Goal: Task Accomplishment & Management: Manage account settings

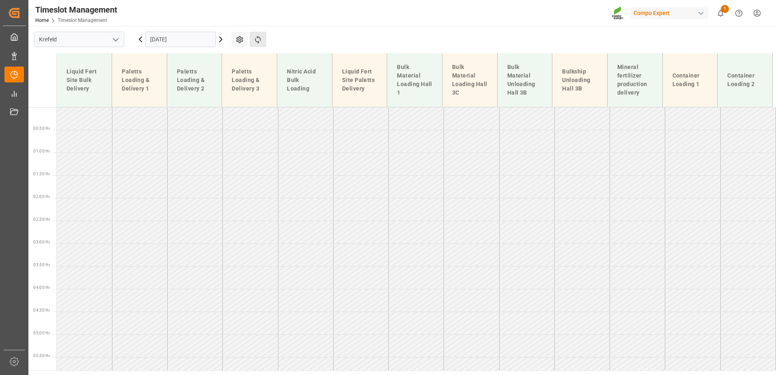
click at [262, 40] on button "Refresh Time Slots" at bounding box center [258, 39] width 17 height 15
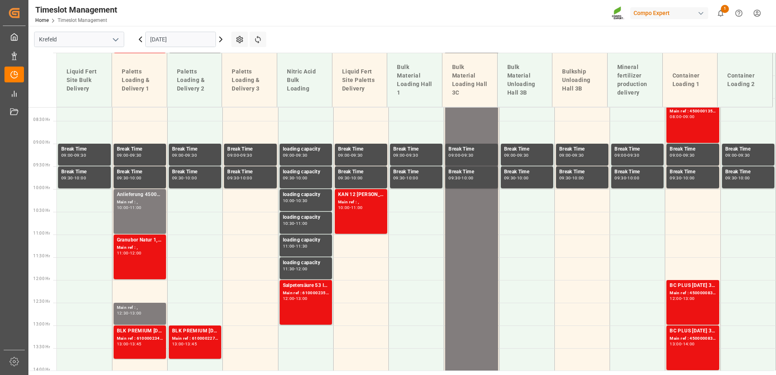
scroll to position [384, 0]
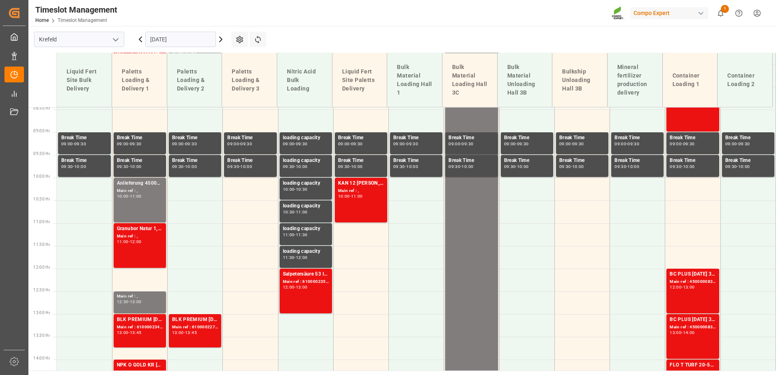
click at [162, 37] on input "[DATE]" at bounding box center [180, 39] width 71 height 15
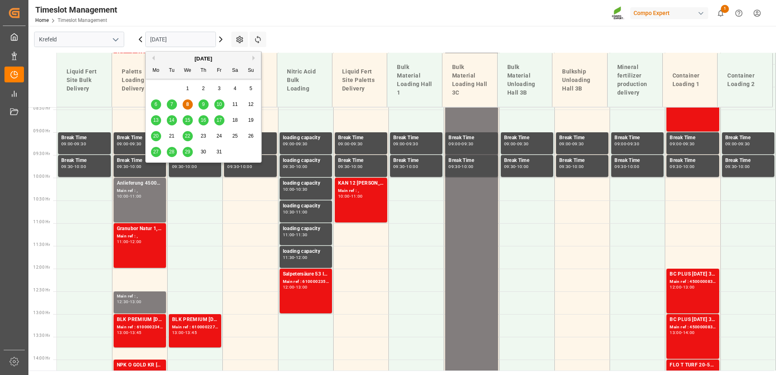
click at [200, 105] on div "9" at bounding box center [204, 105] width 10 height 10
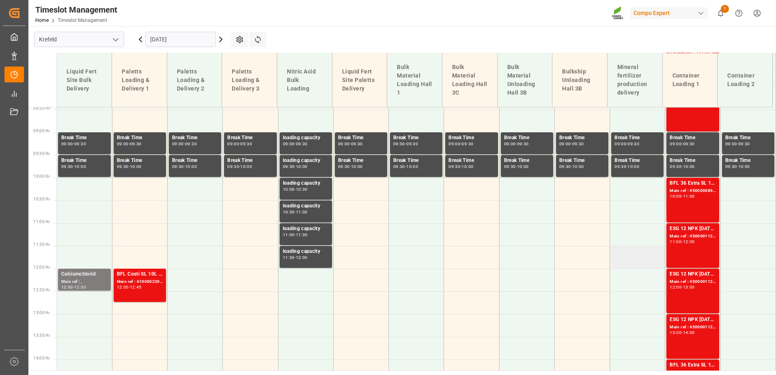
scroll to position [262, 0]
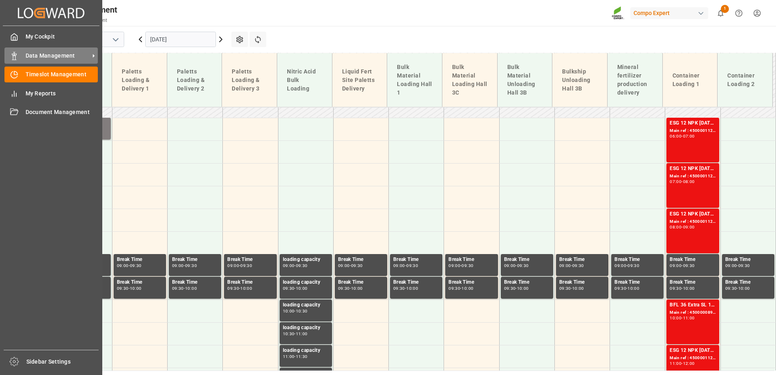
click at [14, 58] on icon at bounding box center [14, 56] width 8 height 8
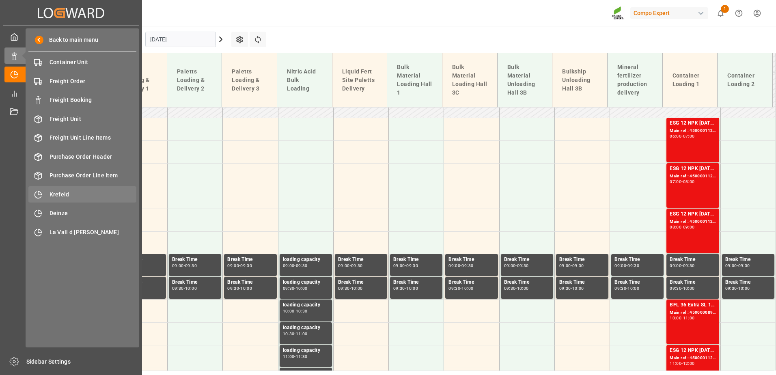
click at [70, 193] on span "Krefeld" at bounding box center [93, 194] width 87 height 9
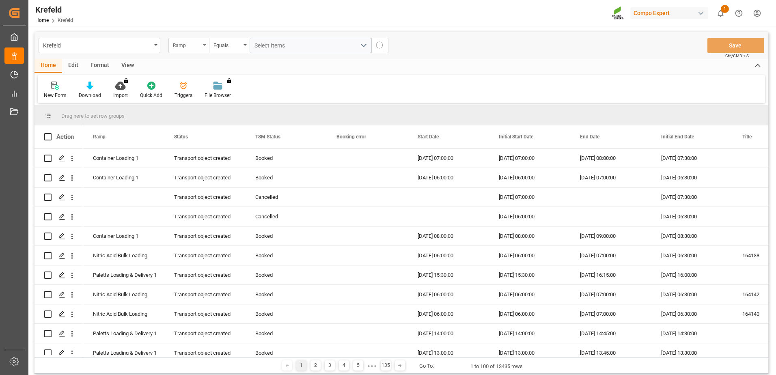
click at [185, 44] on div "Ramp" at bounding box center [187, 44] width 28 height 9
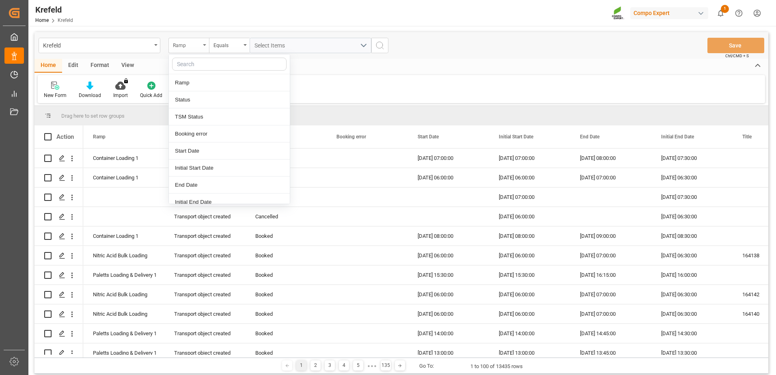
click at [185, 44] on div "Ramp" at bounding box center [187, 44] width 28 height 9
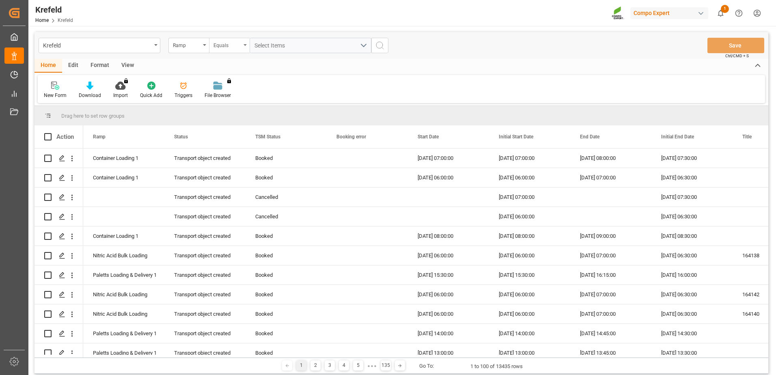
click at [244, 42] on div "Equals" at bounding box center [229, 45] width 41 height 15
click at [220, 113] on div "Contains" at bounding box center [269, 116] width 121 height 17
click at [289, 45] on span "Select Items" at bounding box center [272, 45] width 35 height 6
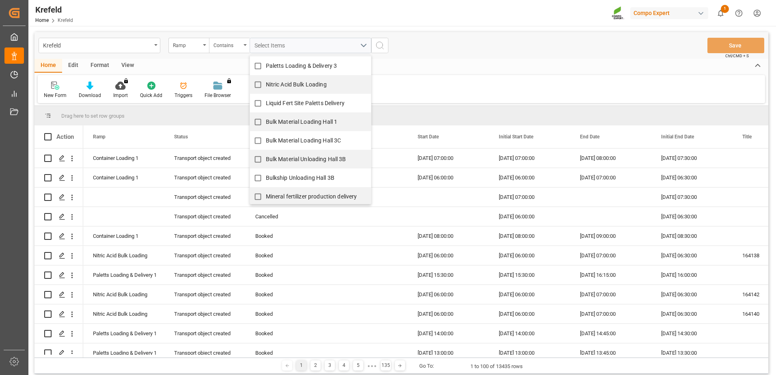
scroll to position [113, 0]
click at [277, 173] on span "Container Loading 1" at bounding box center [292, 176] width 52 height 6
click at [266, 173] on input "Container Loading 1" at bounding box center [258, 176] width 16 height 16
checkbox input "true"
click at [280, 191] on span "Container Loading 2" at bounding box center [292, 194] width 52 height 6
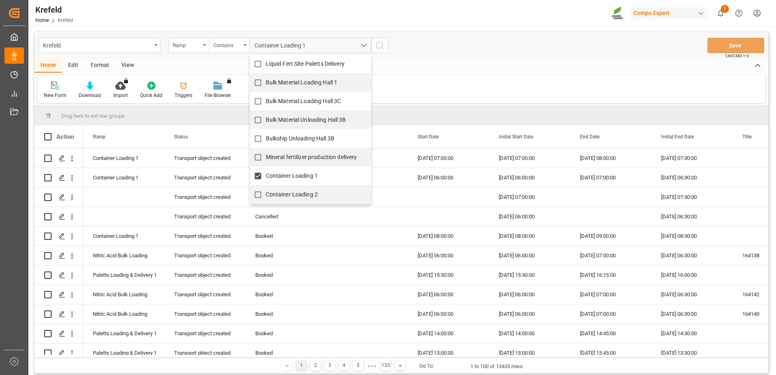
click at [266, 191] on input "Container Loading 2" at bounding box center [258, 195] width 16 height 16
checkbox input "true"
click at [486, 65] on div "Home Edit Format View" at bounding box center [402, 66] width 734 height 14
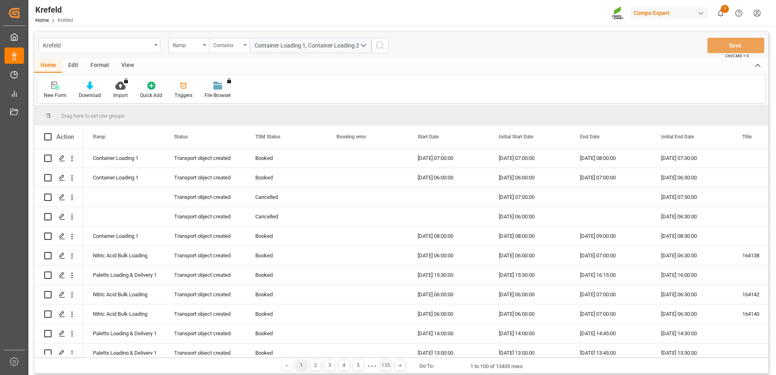
click at [386, 48] on button "search button" at bounding box center [379, 45] width 17 height 15
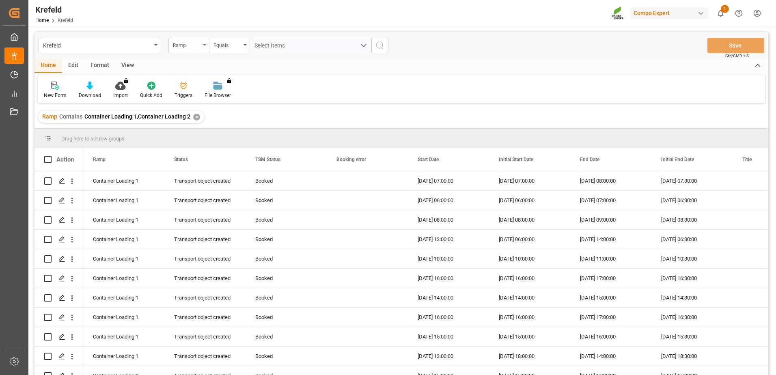
click at [181, 49] on div "Ramp" at bounding box center [188, 45] width 41 height 15
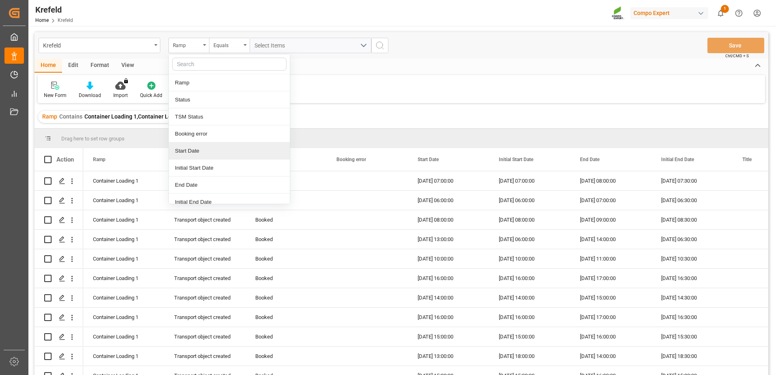
click at [201, 147] on div "Start Date" at bounding box center [229, 150] width 121 height 17
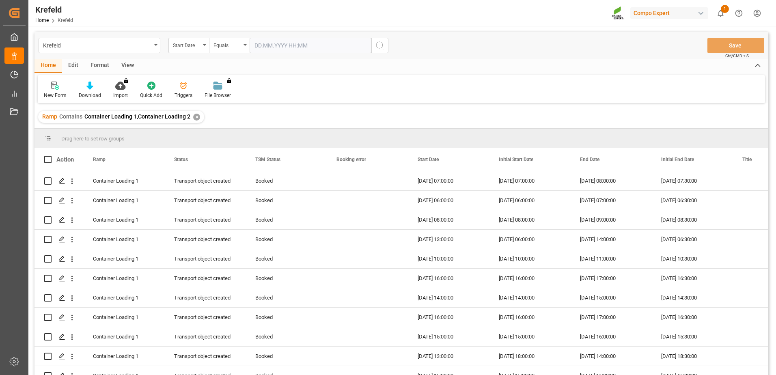
click at [298, 41] on input "text" at bounding box center [311, 45] width 122 height 15
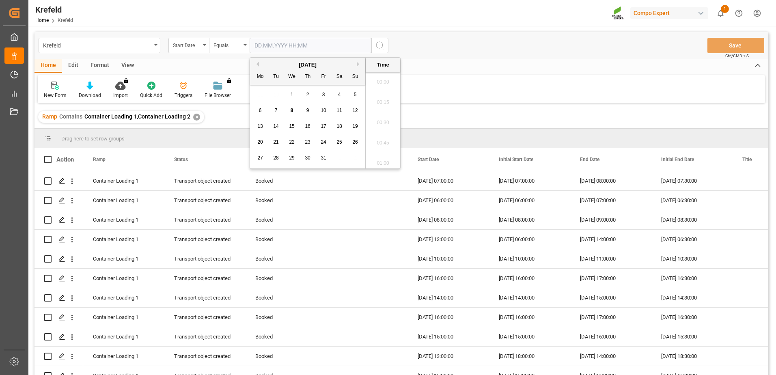
scroll to position [693, 0]
click at [303, 110] on div "9" at bounding box center [308, 111] width 10 height 10
type input "[DATE] 00:00"
click at [461, 55] on div "Krefeld Start Date Equals [DATE] 00:00 Save Ctrl/CMD + S" at bounding box center [402, 45] width 734 height 27
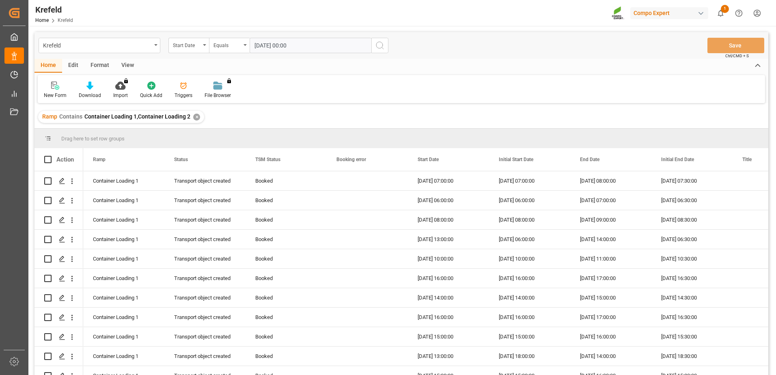
click at [376, 43] on icon "search button" at bounding box center [380, 46] width 10 height 10
click at [423, 158] on span "Start Date" at bounding box center [428, 160] width 21 height 6
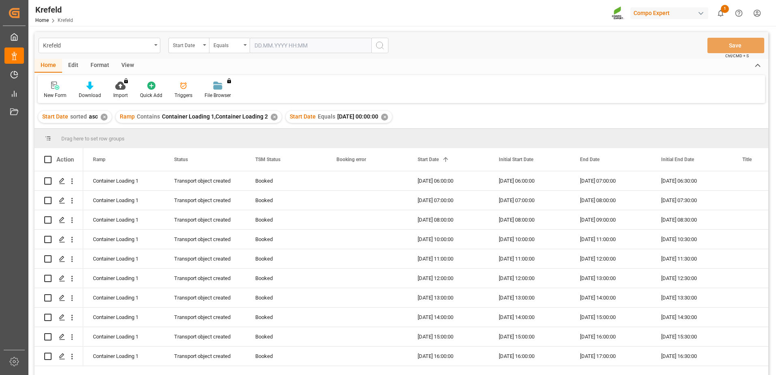
click at [135, 65] on div "View" at bounding box center [127, 66] width 25 height 14
click at [59, 84] on div "Default" at bounding box center [52, 90] width 28 height 18
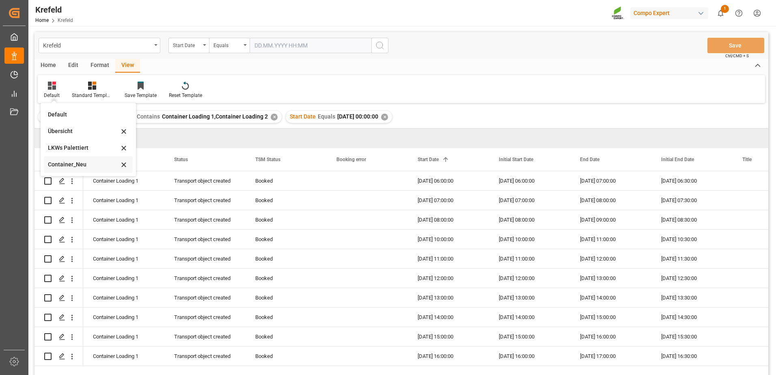
click at [61, 167] on div "Container_Neu" at bounding box center [83, 164] width 71 height 9
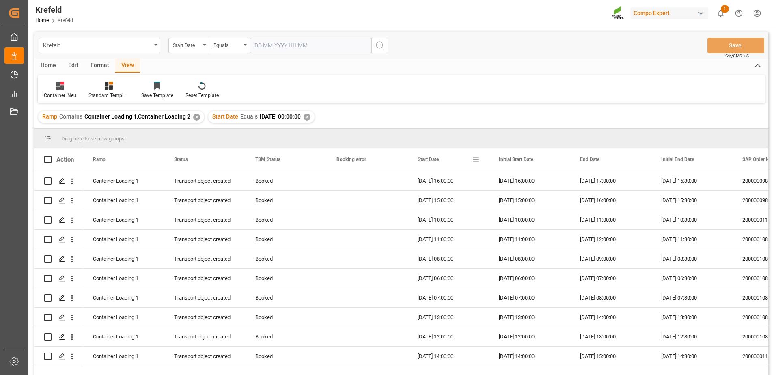
click at [439, 163] on div "Start Date" at bounding box center [445, 159] width 54 height 23
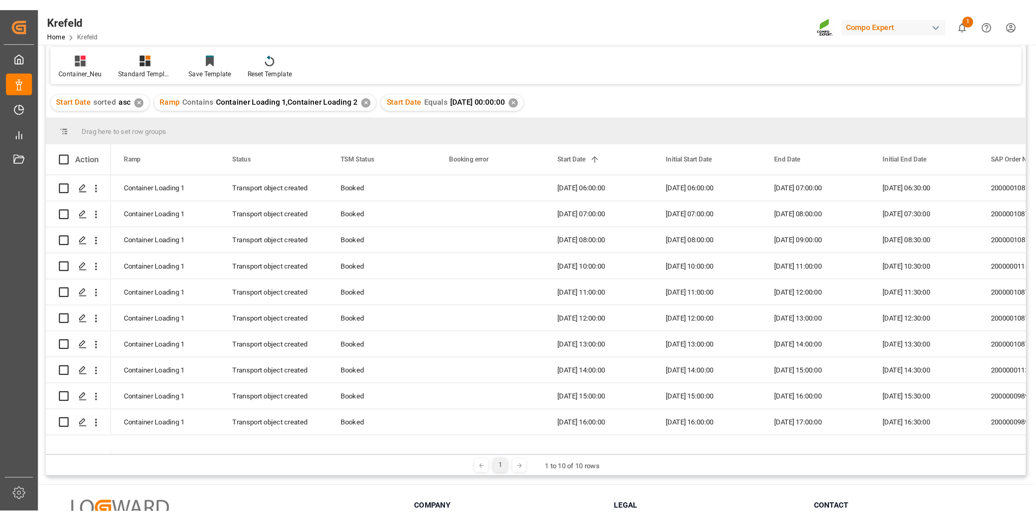
scroll to position [39, 0]
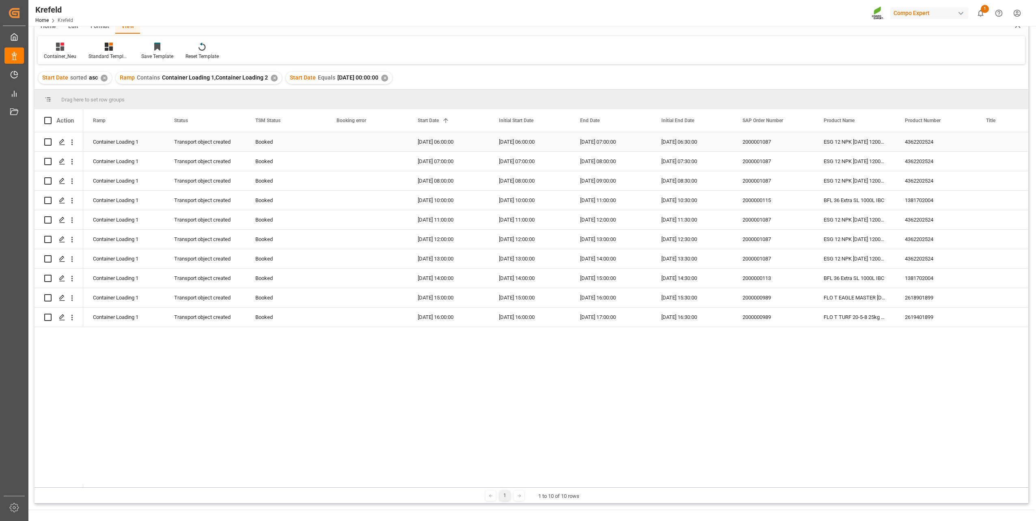
click at [761, 144] on div "2000001087" at bounding box center [773, 141] width 81 height 19
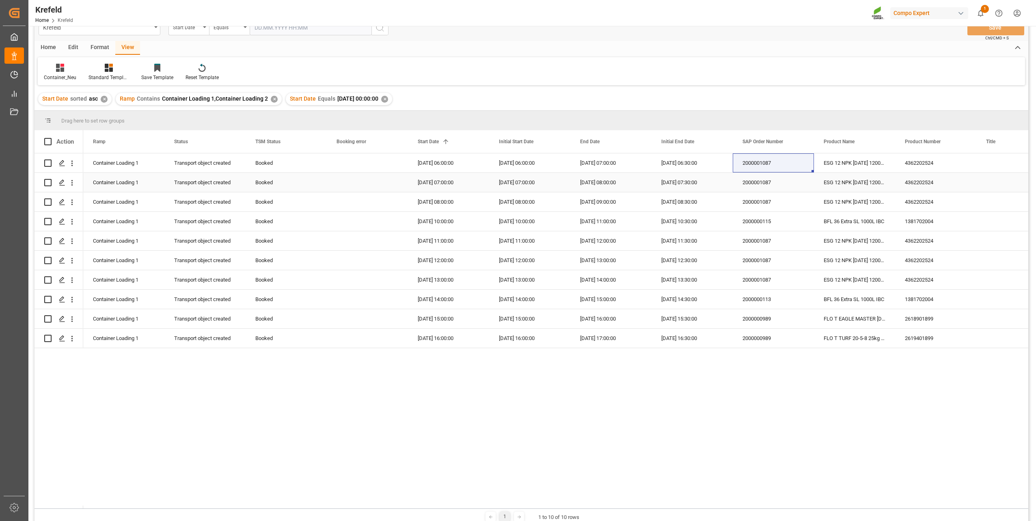
scroll to position [0, 0]
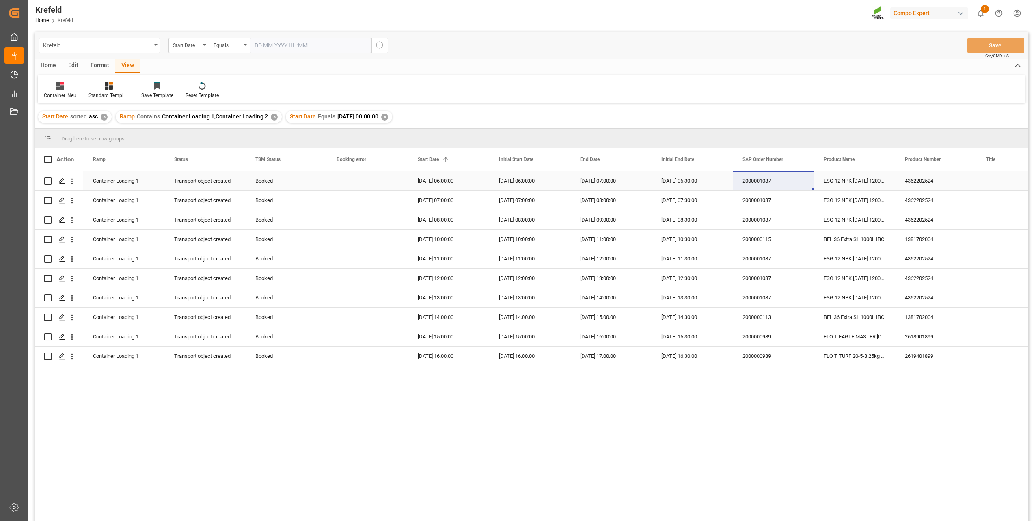
click at [776, 180] on div "2000001087" at bounding box center [773, 180] width 81 height 19
click at [770, 179] on div "2000001087" at bounding box center [773, 180] width 81 height 19
click at [388, 118] on div "✕" at bounding box center [384, 117] width 7 height 7
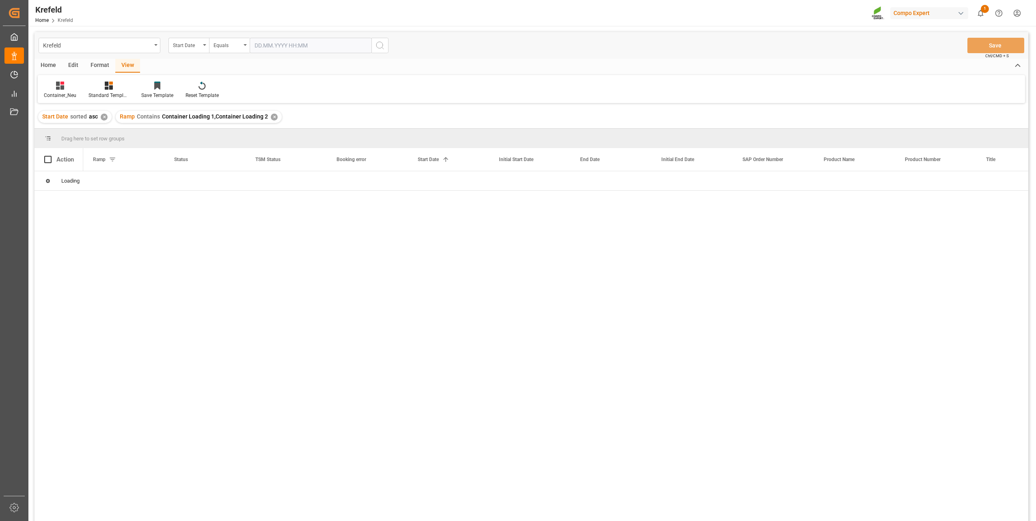
click at [186, 44] on div "Start Date" at bounding box center [187, 44] width 28 height 9
click at [203, 79] on div "SAP Order Number" at bounding box center [229, 82] width 121 height 17
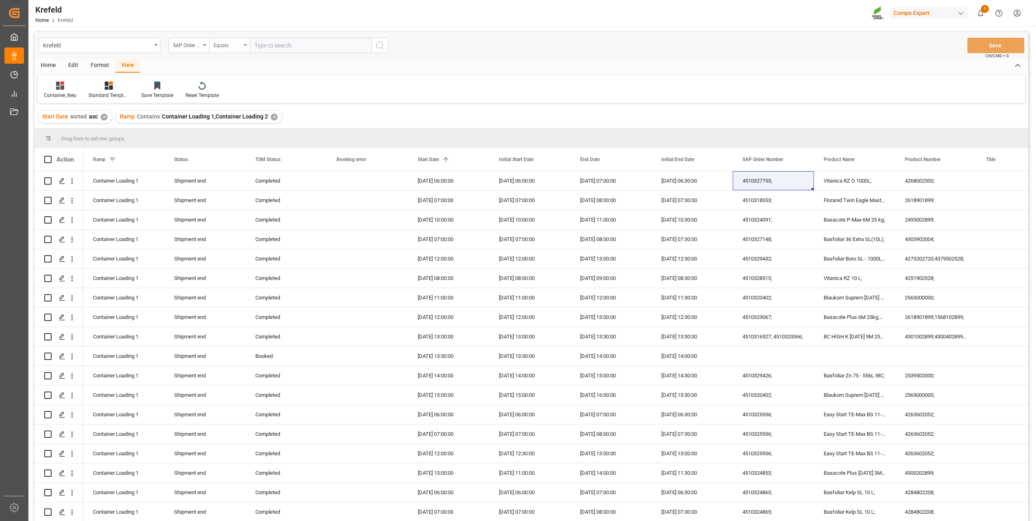
click at [229, 50] on div "Equals" at bounding box center [229, 45] width 41 height 15
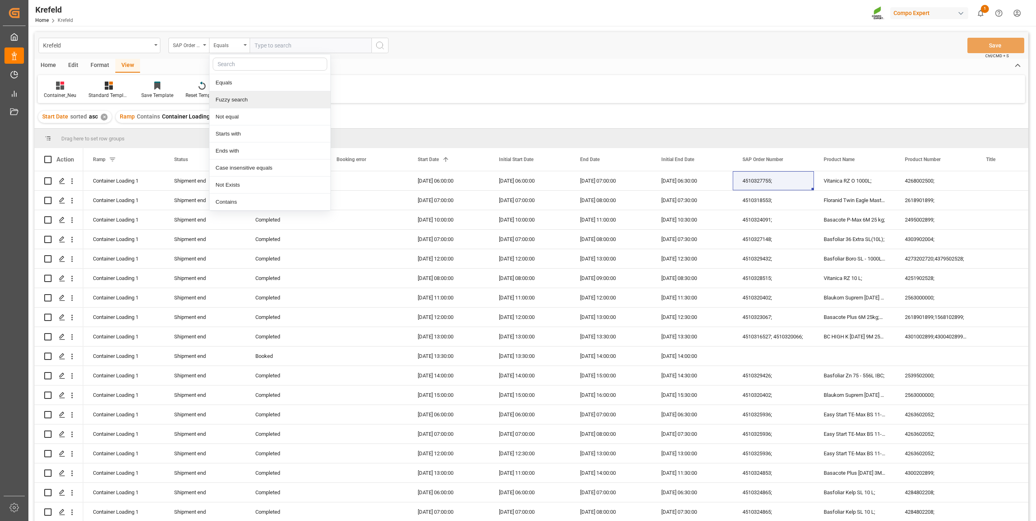
click at [243, 95] on div "Fuzzy search" at bounding box center [269, 99] width 121 height 17
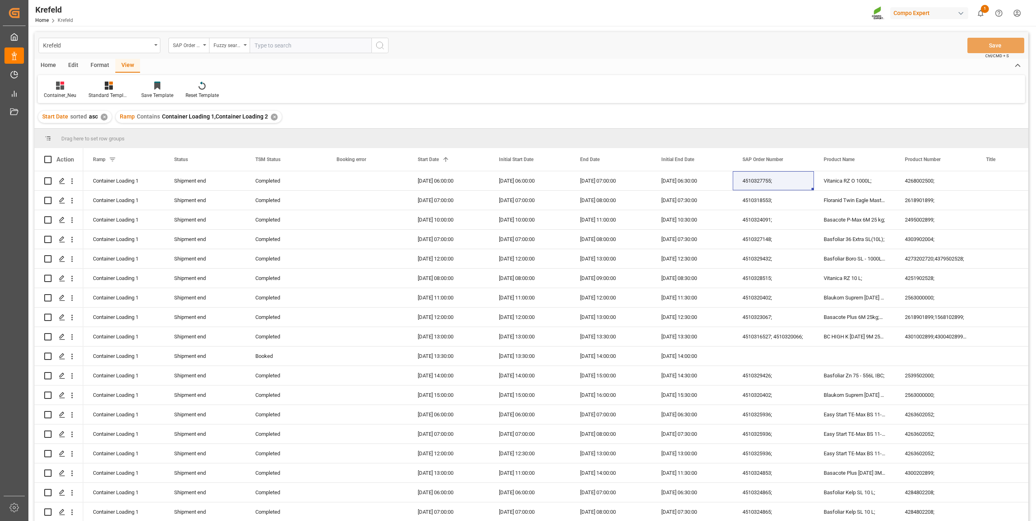
paste input "2000001087"
type input "2000001087"
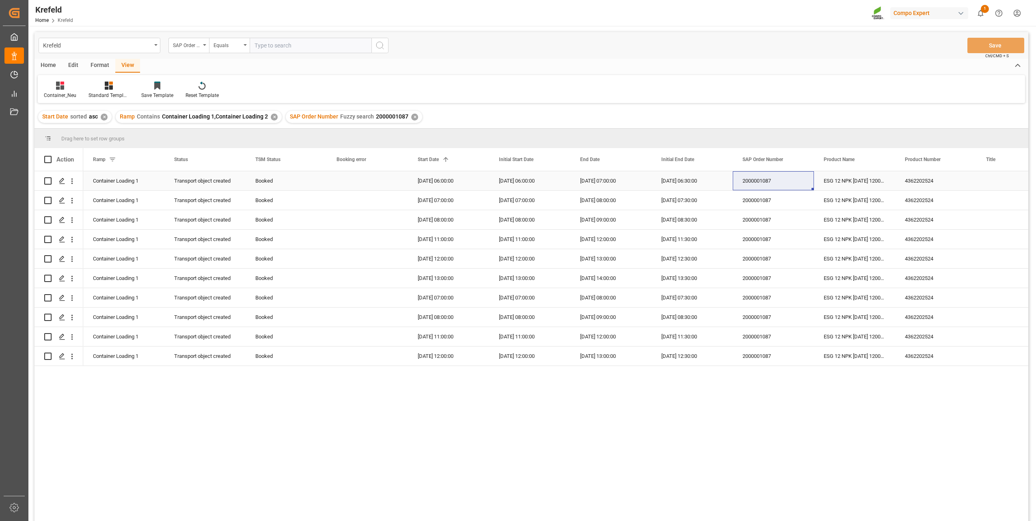
click at [761, 182] on div "2000001087" at bounding box center [773, 180] width 81 height 19
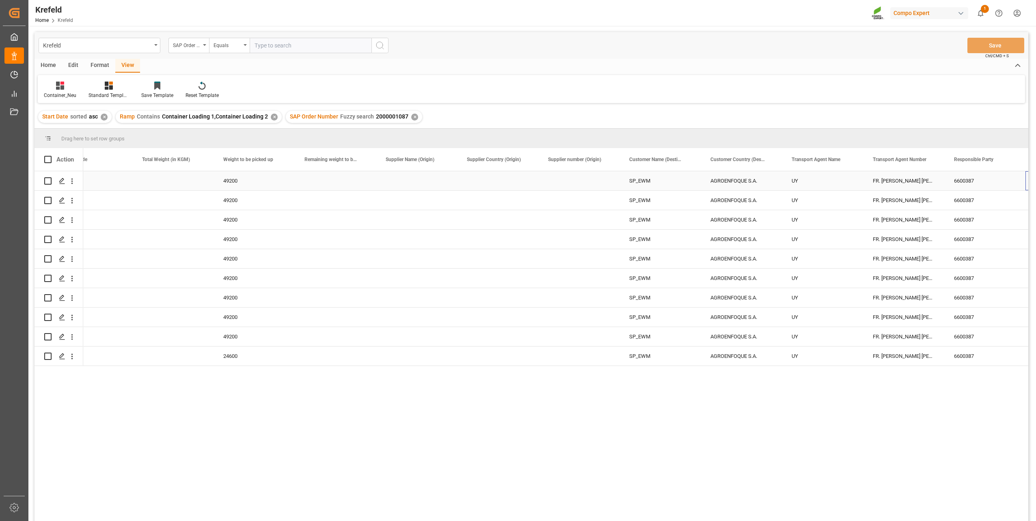
scroll to position [0, 1250]
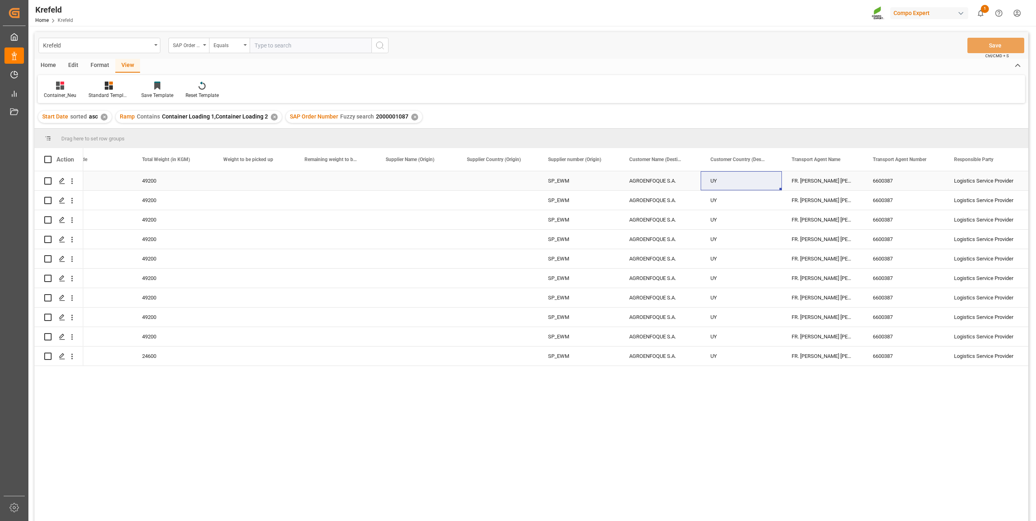
click at [740, 179] on div "UY" at bounding box center [741, 180] width 81 height 19
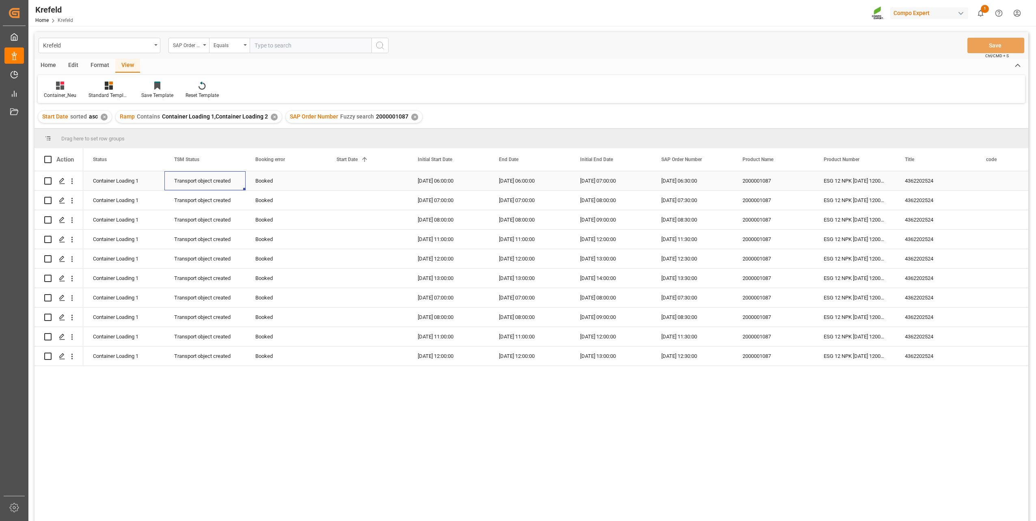
scroll to position [0, 0]
click at [256, 179] on div "Booked" at bounding box center [286, 181] width 62 height 19
click at [312, 181] on icon "open menu" at bounding box center [312, 186] width 10 height 10
click at [283, 286] on div "Cancelled" at bounding box center [285, 294] width 67 height 28
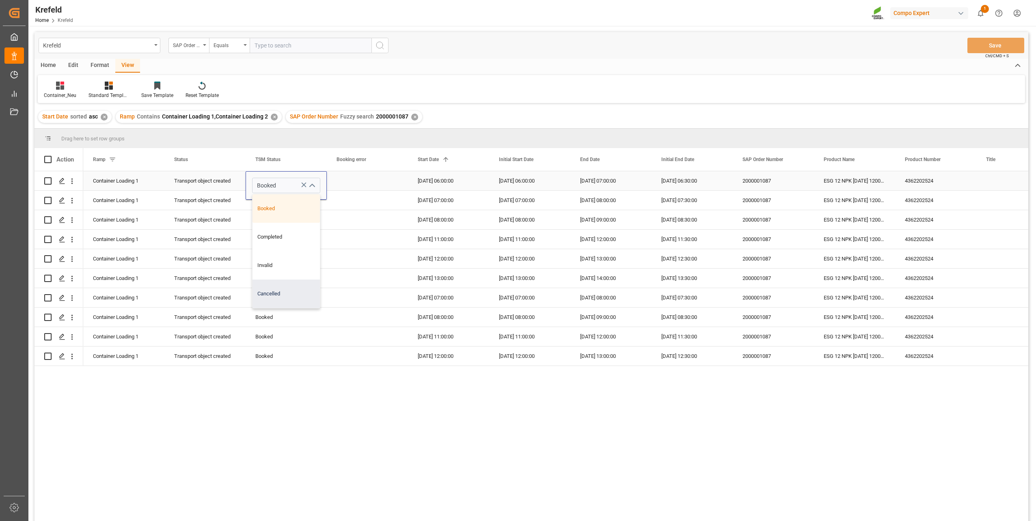
type input "Cancelled"
click at [362, 183] on div "Press SPACE to select this row." at bounding box center [367, 180] width 81 height 19
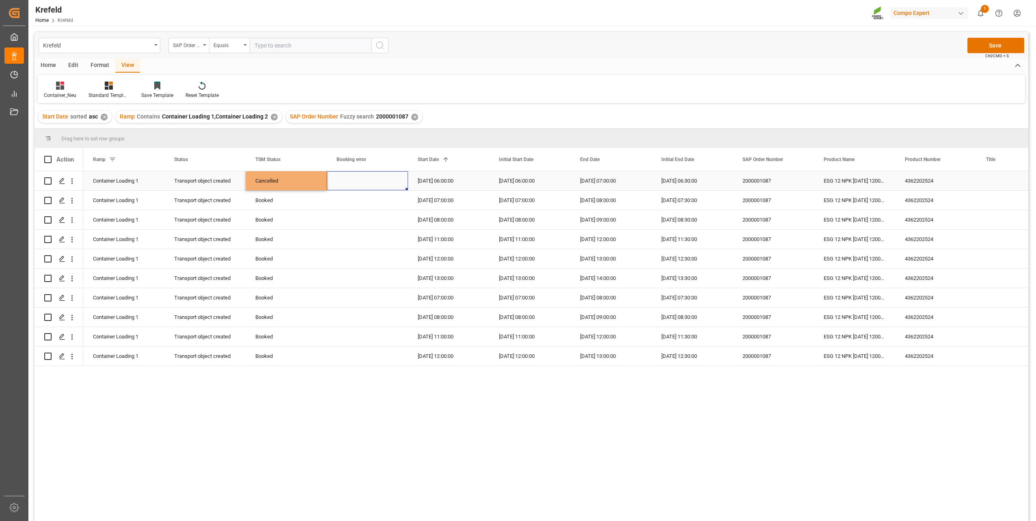
click at [291, 179] on div "Cancelled" at bounding box center [286, 181] width 62 height 19
drag, startPoint x: 325, startPoint y: 189, endPoint x: 314, endPoint y: 348, distance: 159.5
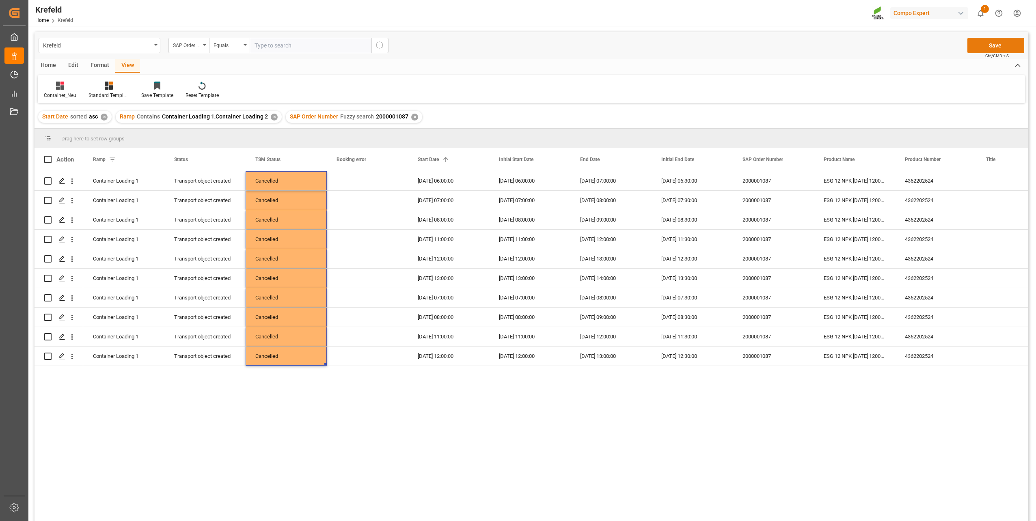
click at [776, 52] on button "Save" at bounding box center [995, 45] width 57 height 15
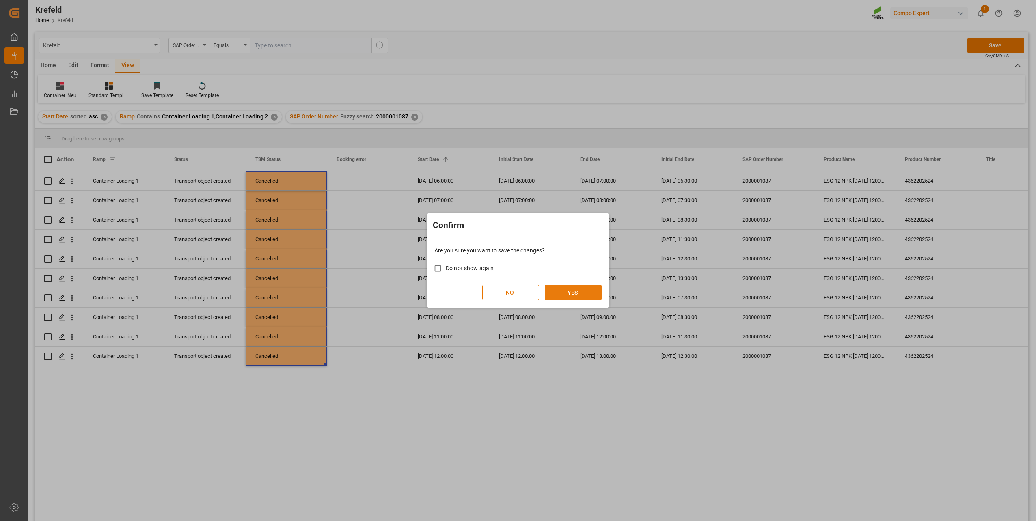
click at [581, 294] on button "YES" at bounding box center [573, 292] width 57 height 15
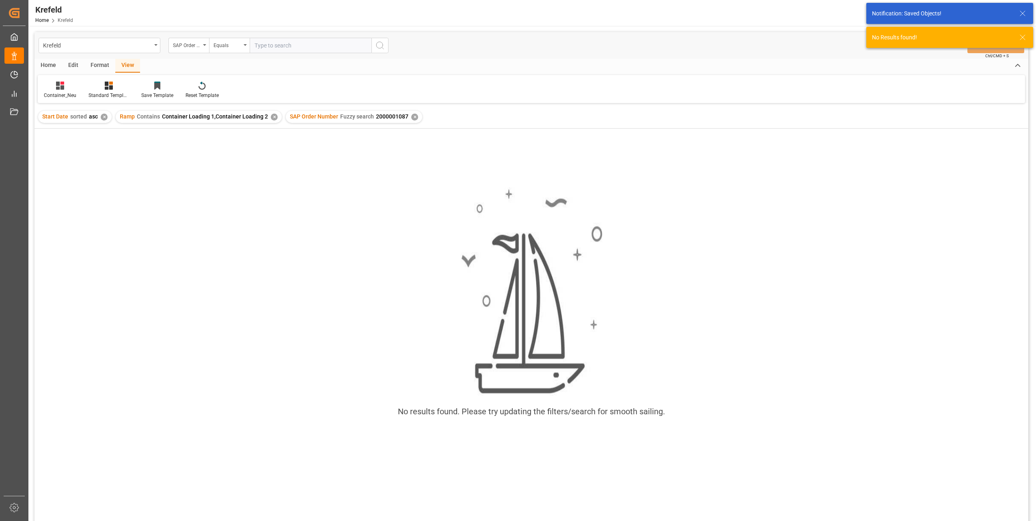
click at [411, 116] on div "✕" at bounding box center [414, 117] width 7 height 7
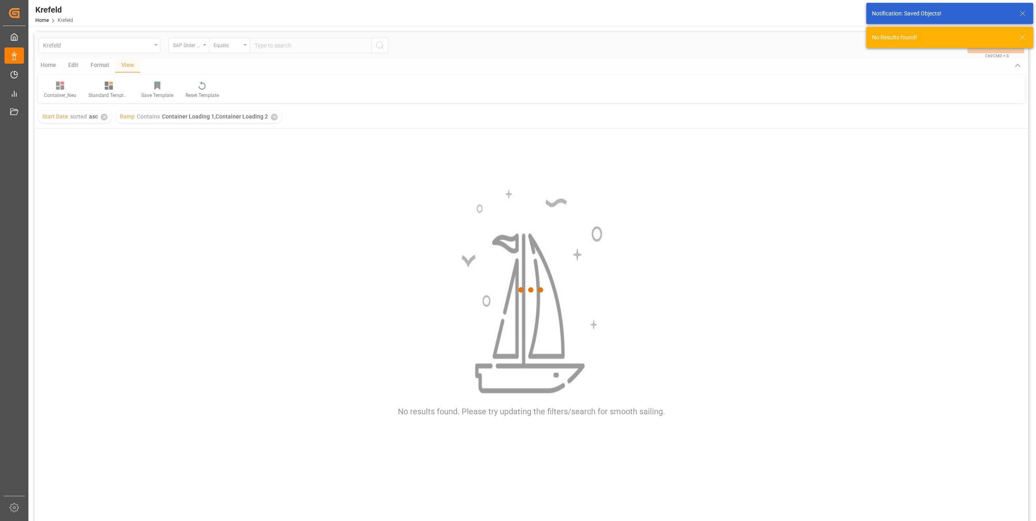
click at [181, 43] on div at bounding box center [532, 290] width 994 height 516
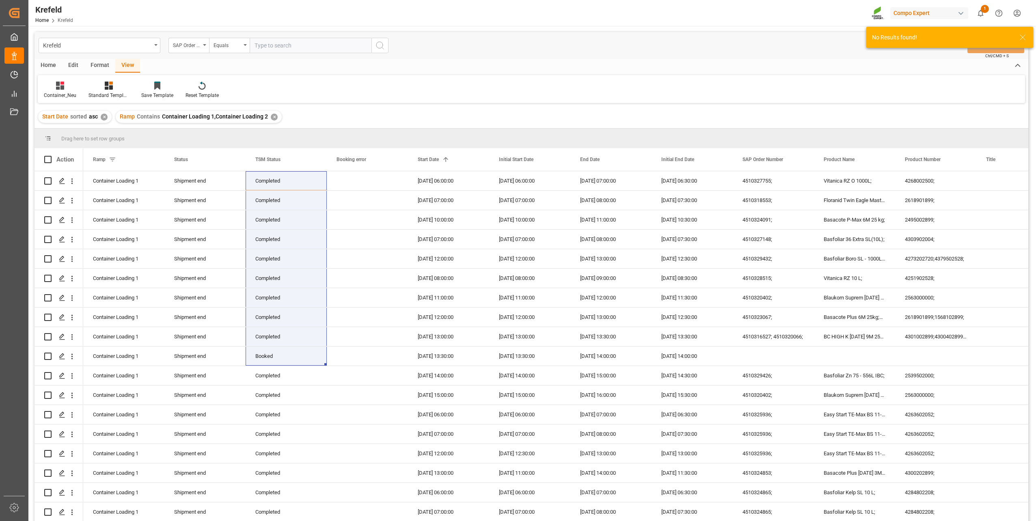
click at [181, 43] on div "SAP Order Number" at bounding box center [187, 44] width 28 height 9
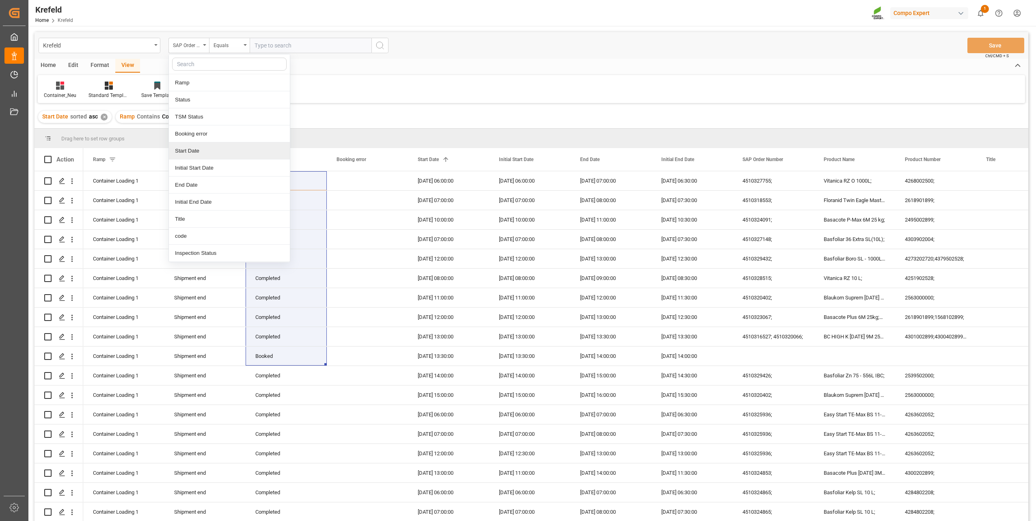
click at [205, 145] on div "Start Date" at bounding box center [229, 150] width 121 height 17
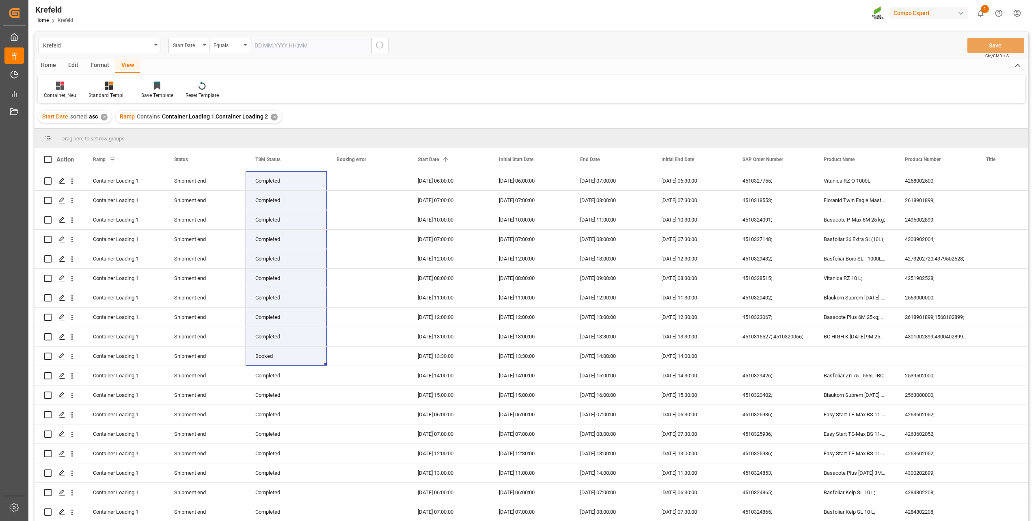
click at [292, 50] on input "text" at bounding box center [311, 45] width 122 height 15
click at [306, 112] on span "9" at bounding box center [307, 111] width 3 height 6
type input "[DATE] 00:00"
click at [377, 40] on button "search button" at bounding box center [379, 45] width 17 height 15
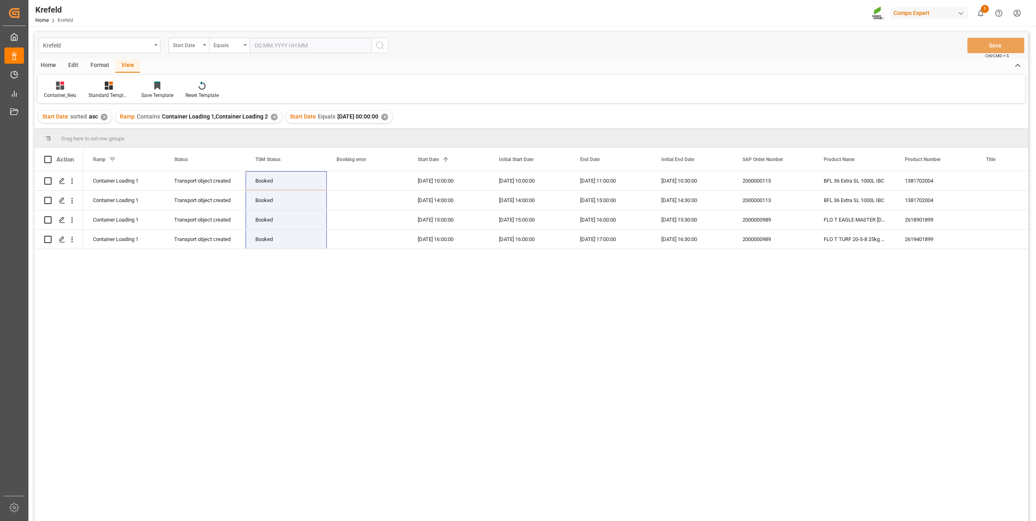
click at [403, 295] on div "Container Loading 1 Transport object created Booked [DATE] 10:00:00 [DATE] 10:0…" at bounding box center [555, 348] width 945 height 355
click at [750, 183] on div "2000000115" at bounding box center [773, 180] width 81 height 19
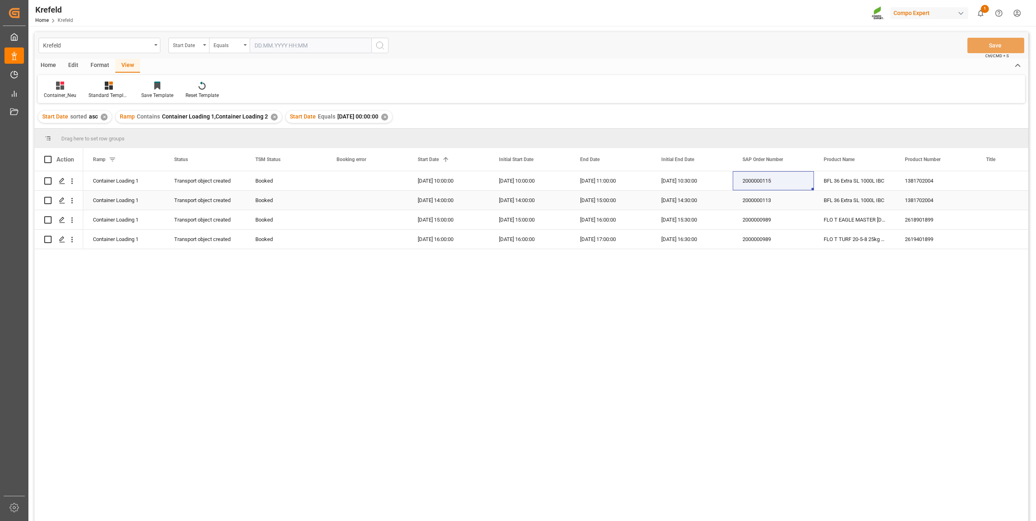
click at [760, 196] on div "2000000113" at bounding box center [773, 200] width 81 height 19
click at [772, 182] on div "2000000115" at bounding box center [773, 180] width 81 height 19
click at [771, 199] on div "2000000113" at bounding box center [773, 200] width 81 height 19
click at [388, 117] on div "✕" at bounding box center [384, 117] width 7 height 7
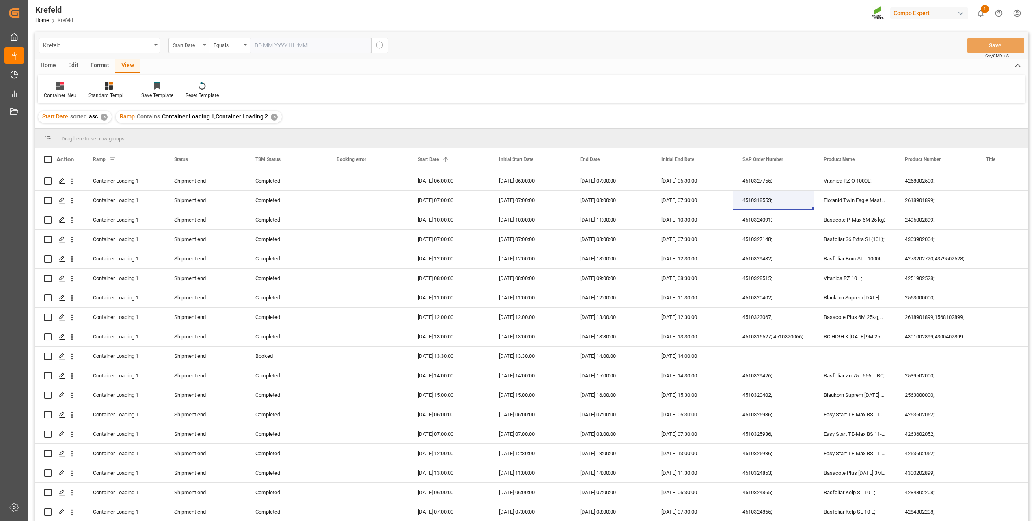
click at [185, 45] on div "Start Date" at bounding box center [187, 44] width 28 height 9
click at [200, 81] on div "SAP Order Number" at bounding box center [229, 82] width 121 height 17
click at [242, 45] on div "Equals" at bounding box center [229, 45] width 41 height 15
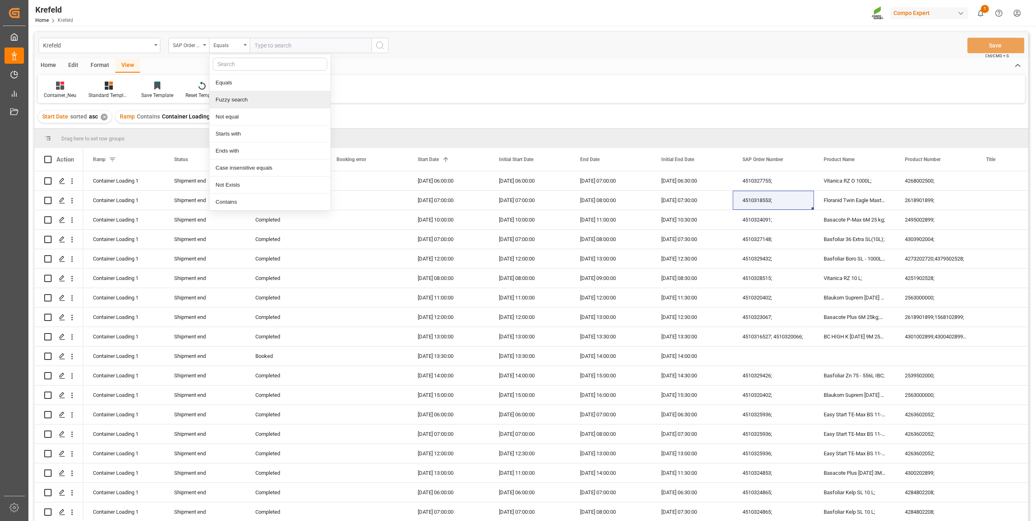
click at [244, 95] on div "Fuzzy search" at bounding box center [269, 99] width 121 height 17
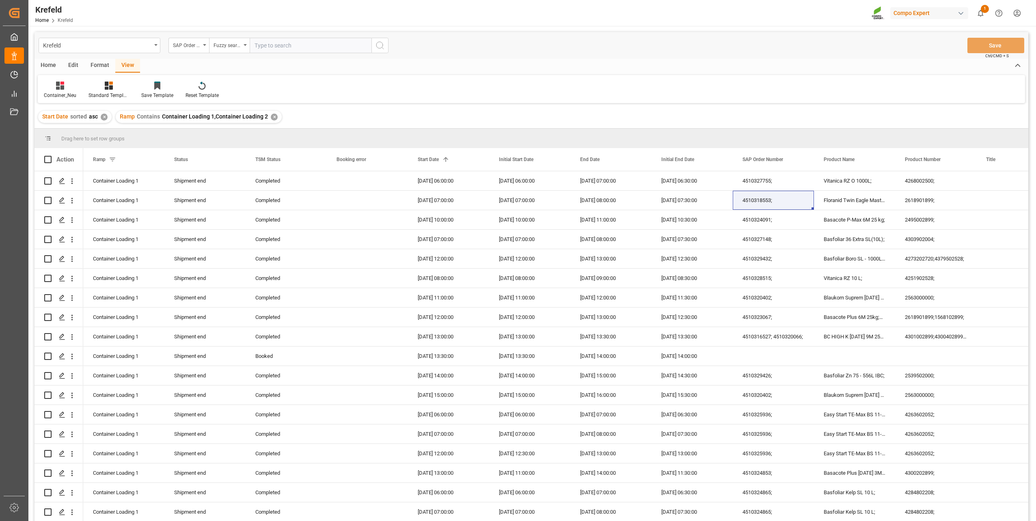
paste input "2000000113"
type input "2000000113"
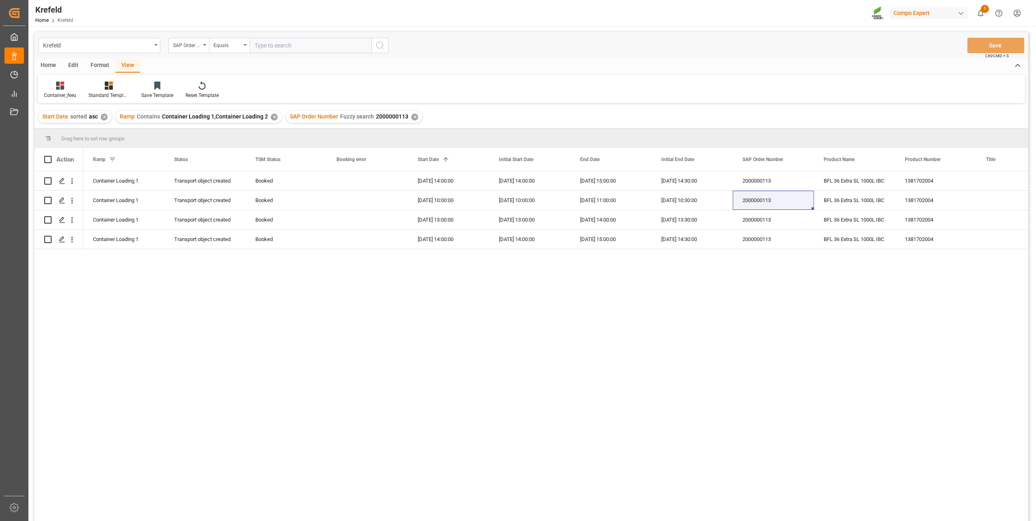
click at [411, 118] on div "✕" at bounding box center [414, 117] width 7 height 7
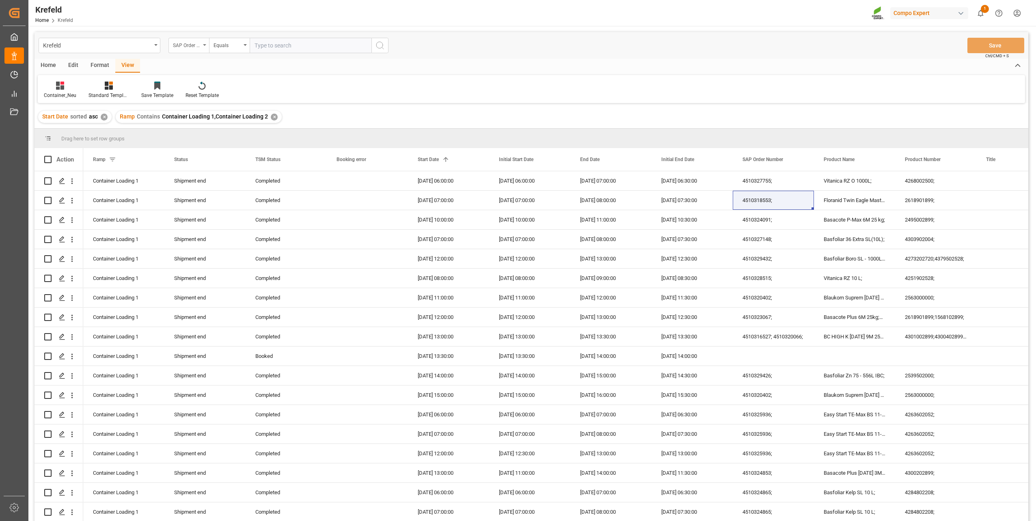
click at [184, 48] on div "SAP Order Number" at bounding box center [187, 44] width 28 height 9
click at [194, 145] on div "Start Date" at bounding box center [229, 150] width 121 height 17
click at [281, 48] on input "text" at bounding box center [311, 45] width 122 height 15
click at [307, 112] on span "9" at bounding box center [307, 111] width 3 height 6
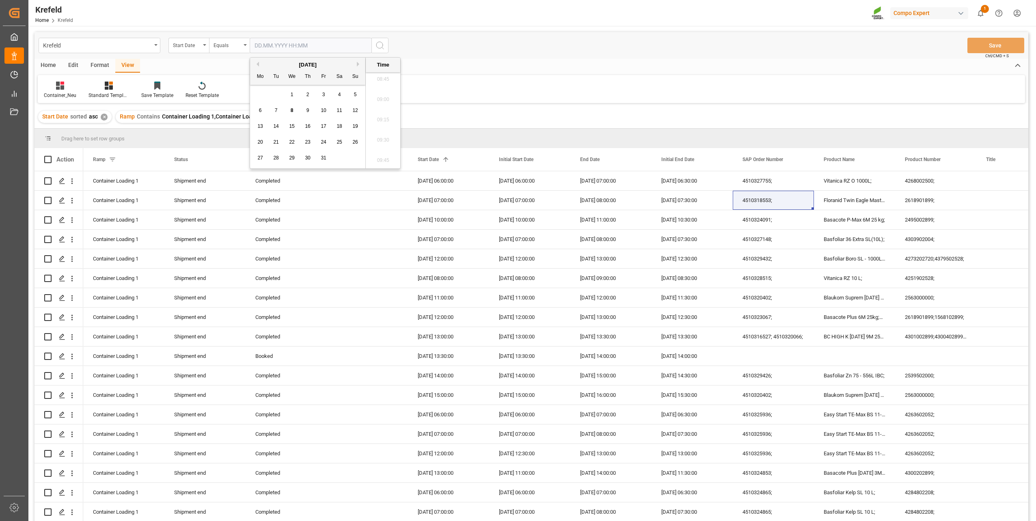
type input "[DATE] 00:00"
click at [378, 47] on icon "search button" at bounding box center [380, 46] width 10 height 10
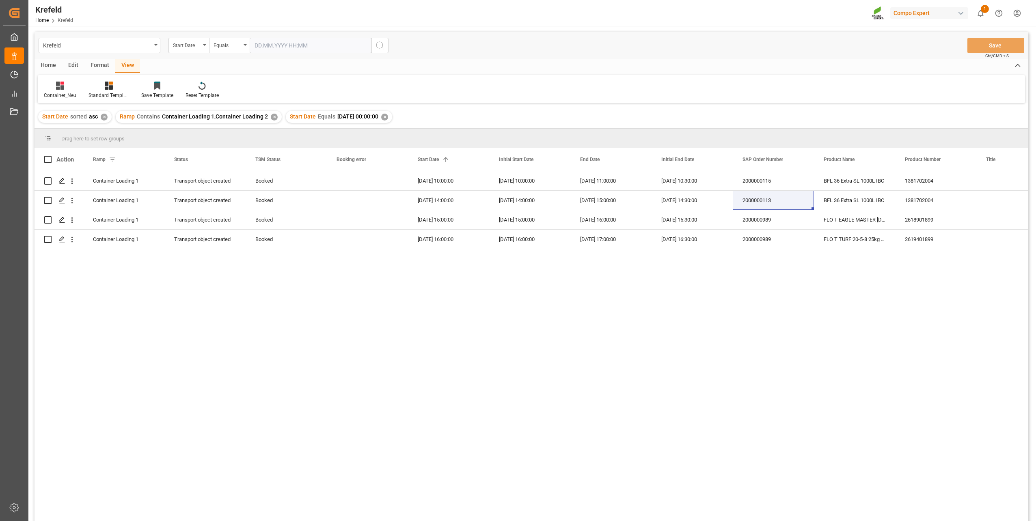
click at [390, 350] on div "Container Loading 1 Transport object created Booked [DATE] 10:00:00 [DATE] 10:0…" at bounding box center [555, 348] width 945 height 355
click at [388, 115] on div "✕" at bounding box center [384, 117] width 7 height 7
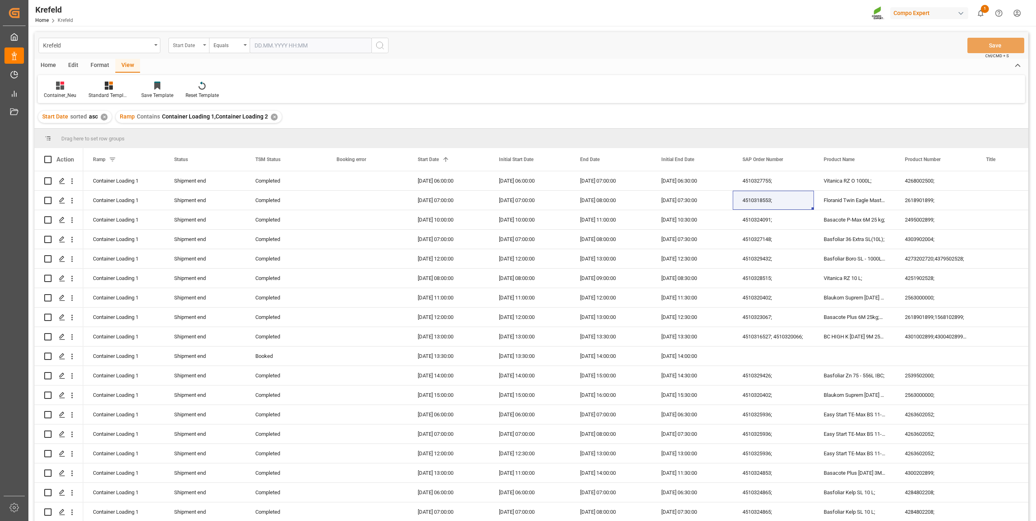
click at [191, 48] on div "Start Date" at bounding box center [187, 44] width 28 height 9
click at [214, 86] on div "SAP Order Number" at bounding box center [229, 82] width 121 height 17
click at [227, 51] on div "Equals" at bounding box center [229, 45] width 41 height 15
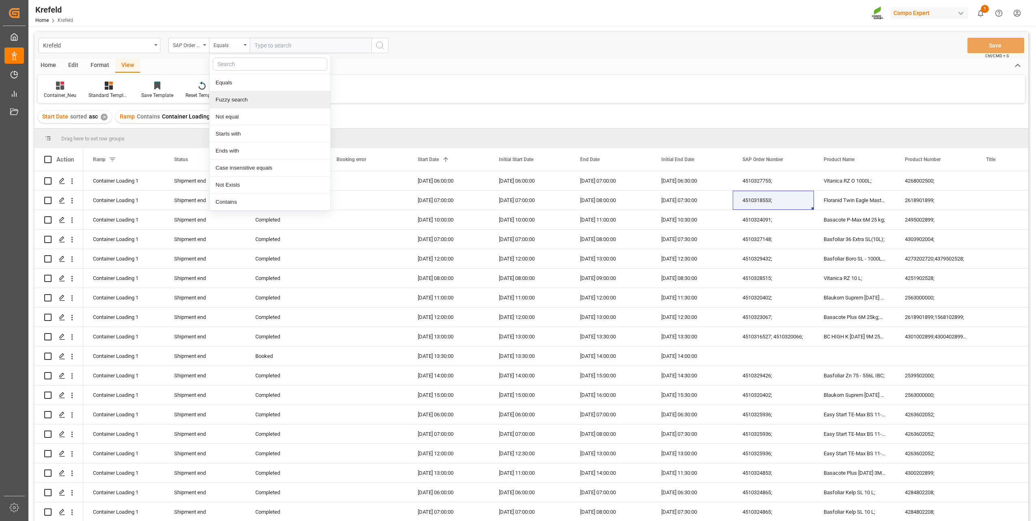
click at [244, 97] on div "Fuzzy search" at bounding box center [269, 99] width 121 height 17
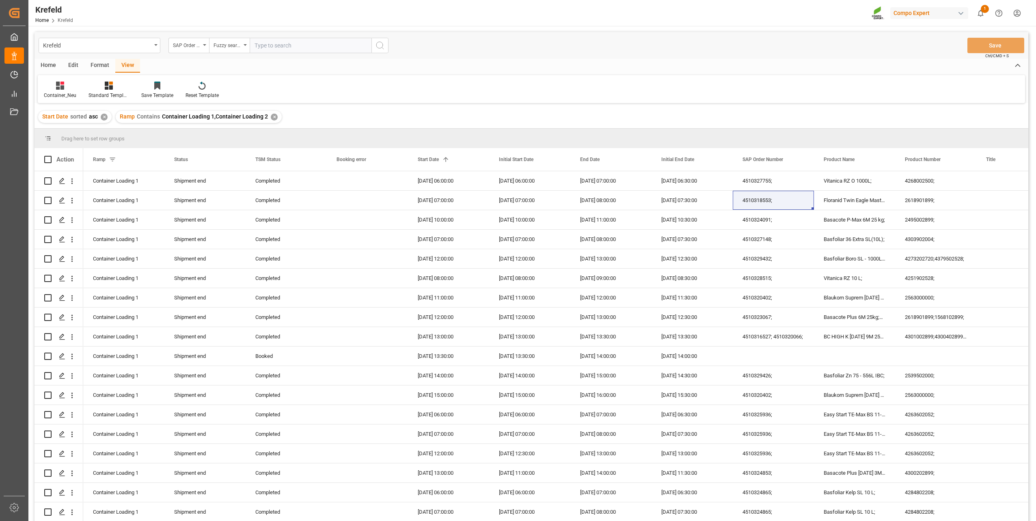
click at [287, 50] on input "text" at bounding box center [311, 45] width 122 height 15
type input "2000000113"
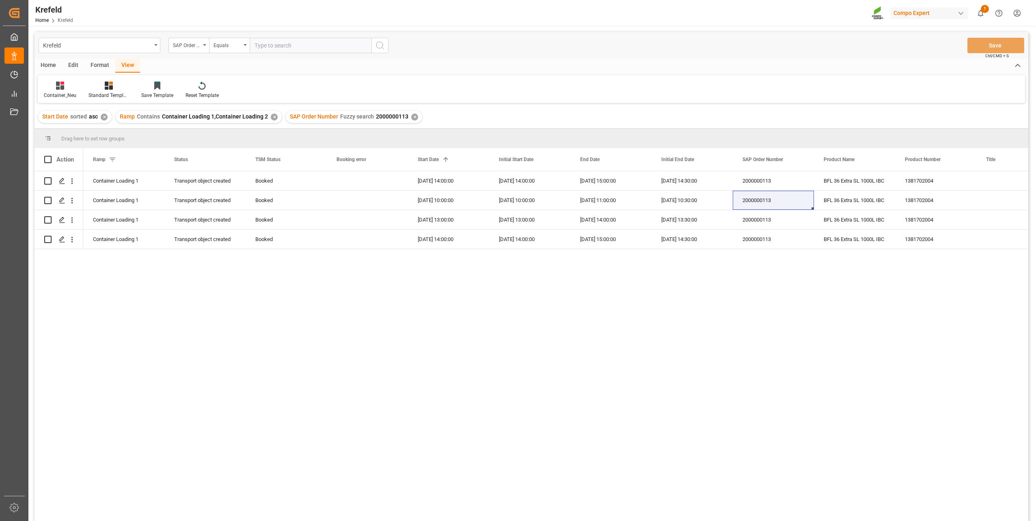
click at [411, 118] on div "✕" at bounding box center [414, 117] width 7 height 7
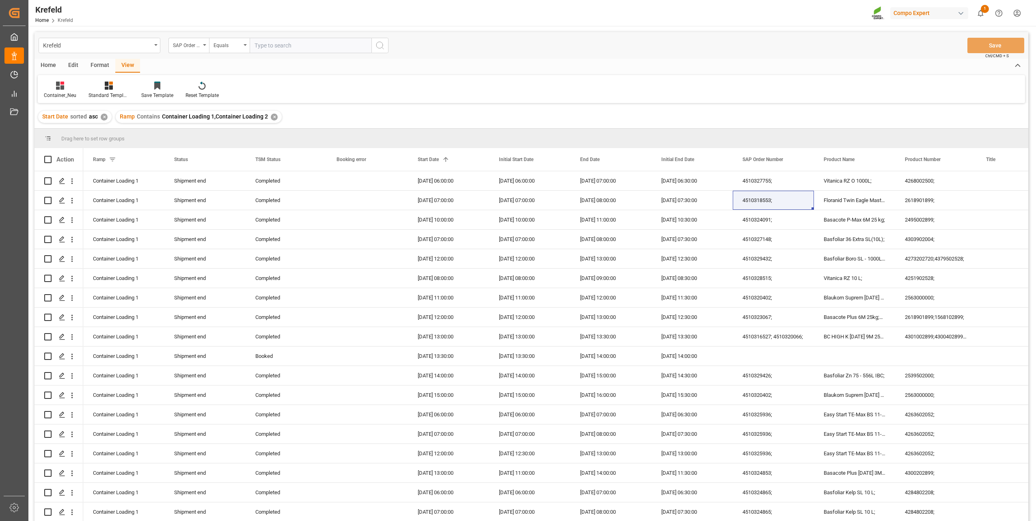
click at [190, 49] on div "SAP Order Number" at bounding box center [187, 44] width 28 height 9
click at [200, 148] on div "Start Date" at bounding box center [229, 150] width 121 height 17
click at [296, 49] on input "text" at bounding box center [311, 45] width 122 height 15
click at [310, 111] on div "9" at bounding box center [308, 111] width 10 height 10
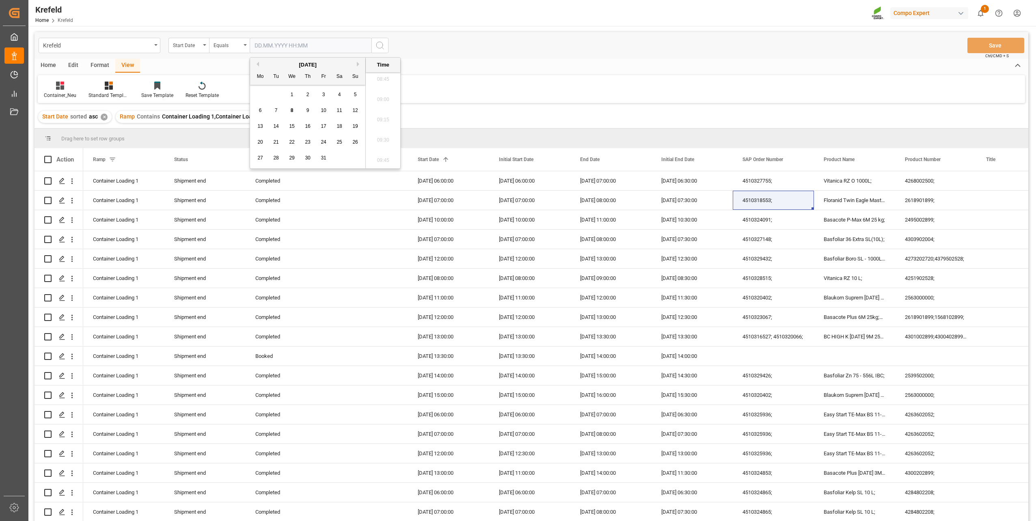
type input "[DATE] 00:00"
click at [381, 45] on icon "search button" at bounding box center [380, 46] width 10 height 10
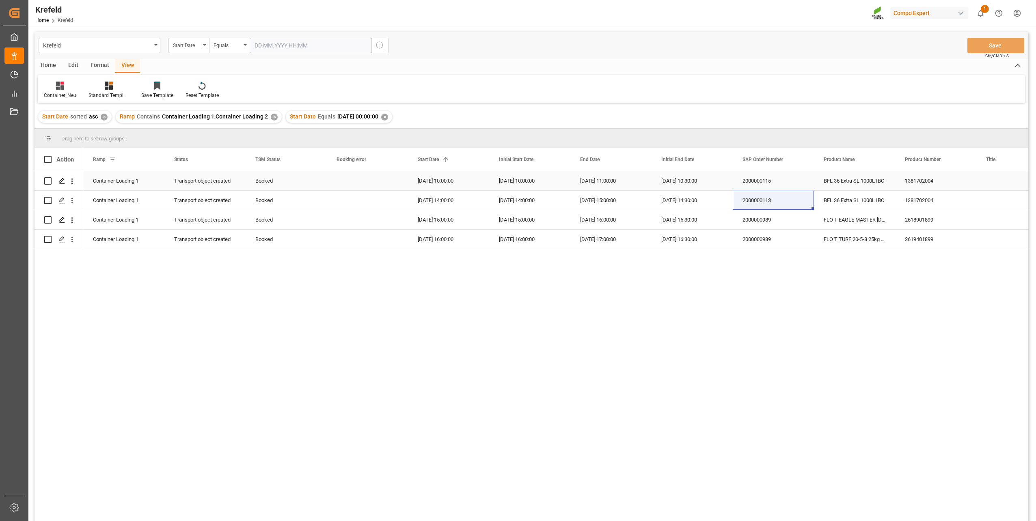
click at [767, 186] on div "2000000115" at bounding box center [773, 180] width 81 height 19
click at [753, 199] on div "2000000113" at bounding box center [773, 200] width 81 height 19
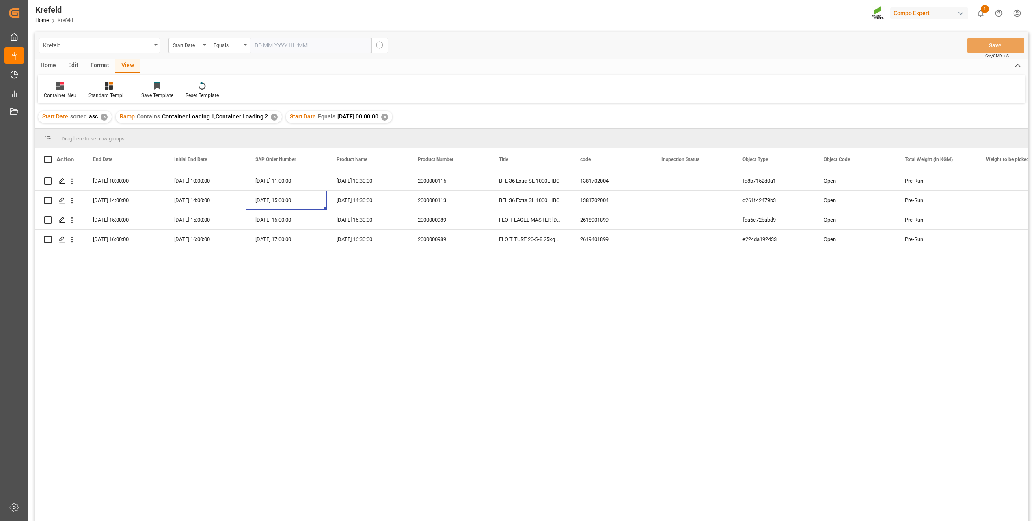
scroll to position [0, 81]
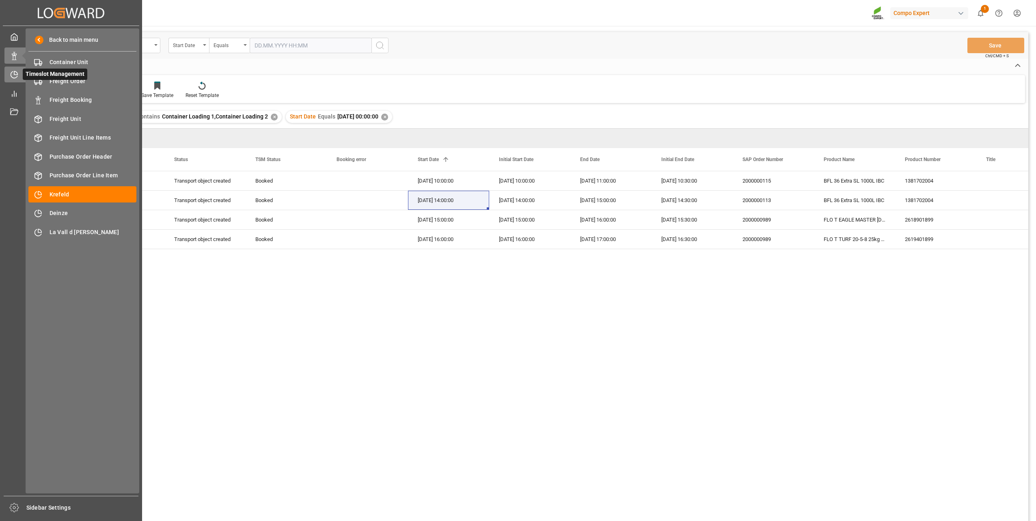
click at [9, 70] on div at bounding box center [11, 74] width 14 height 9
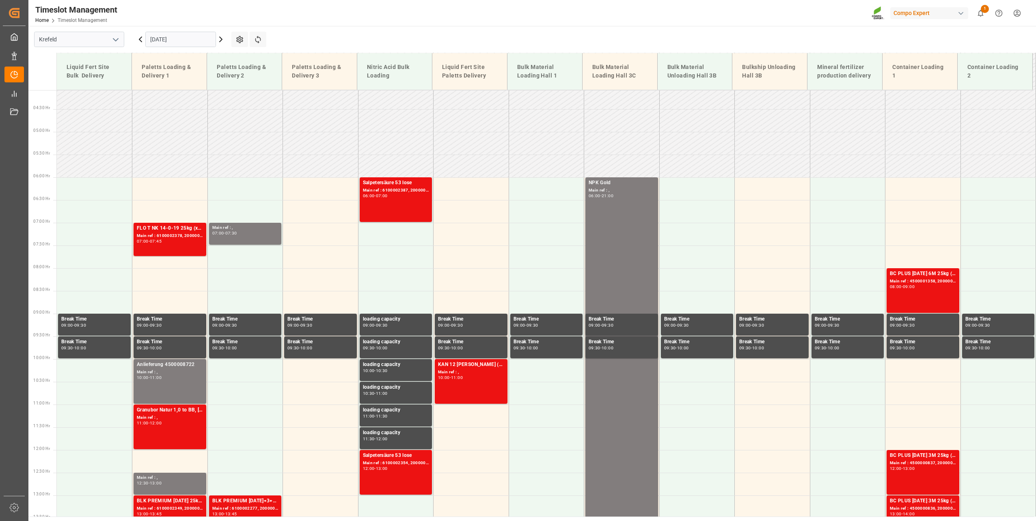
click at [171, 39] on input "[DATE]" at bounding box center [180, 39] width 71 height 15
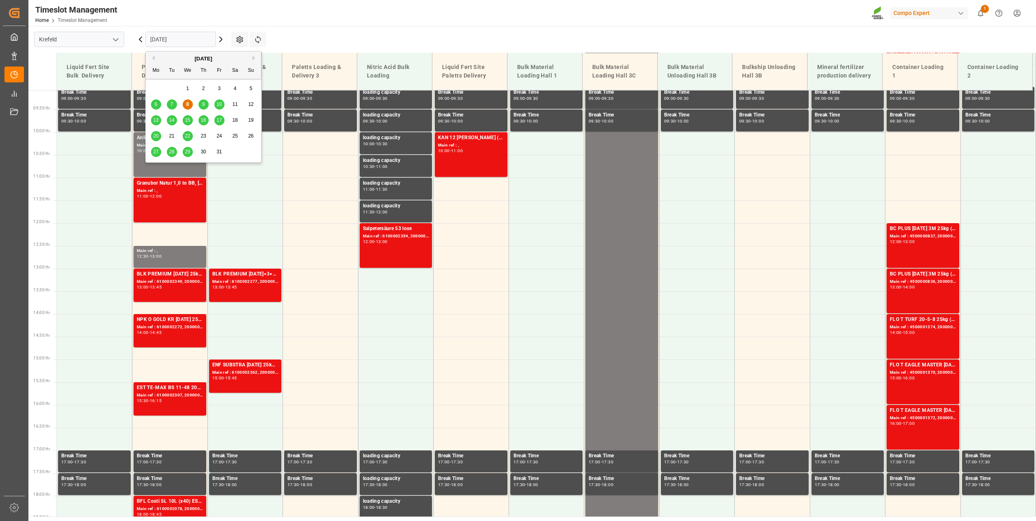
click at [218, 103] on span "10" at bounding box center [218, 104] width 5 height 6
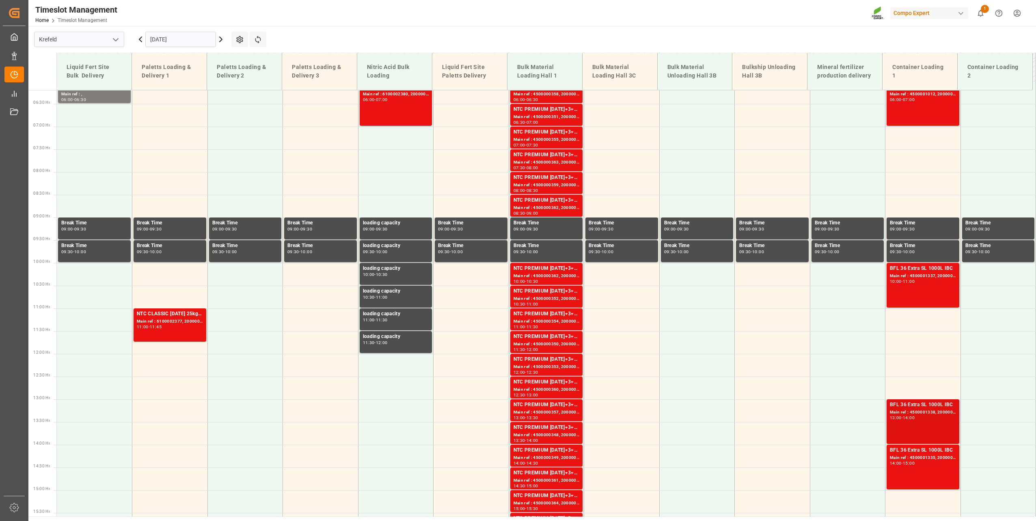
scroll to position [291, 0]
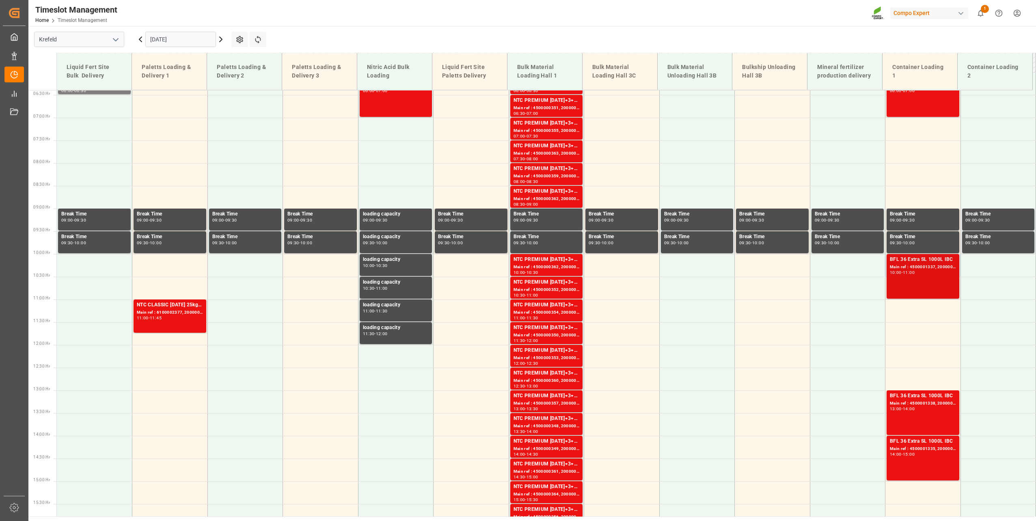
click at [776, 282] on div "BFL 36 Extra SL 1000L IBC Main ref : 4500001337, 2000000113 10:00 - 11:00" at bounding box center [923, 276] width 66 height 41
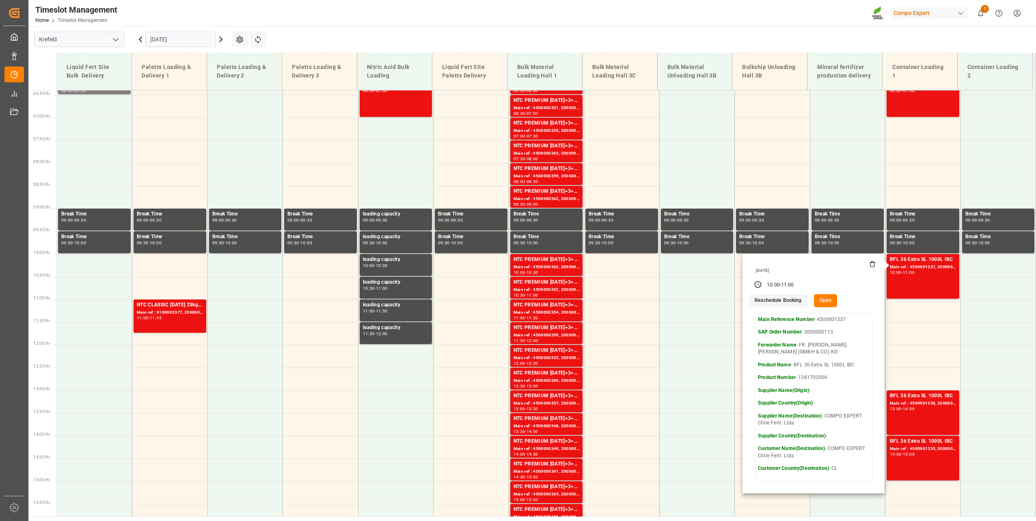
click at [199, 43] on input "[DATE]" at bounding box center [180, 39] width 71 height 15
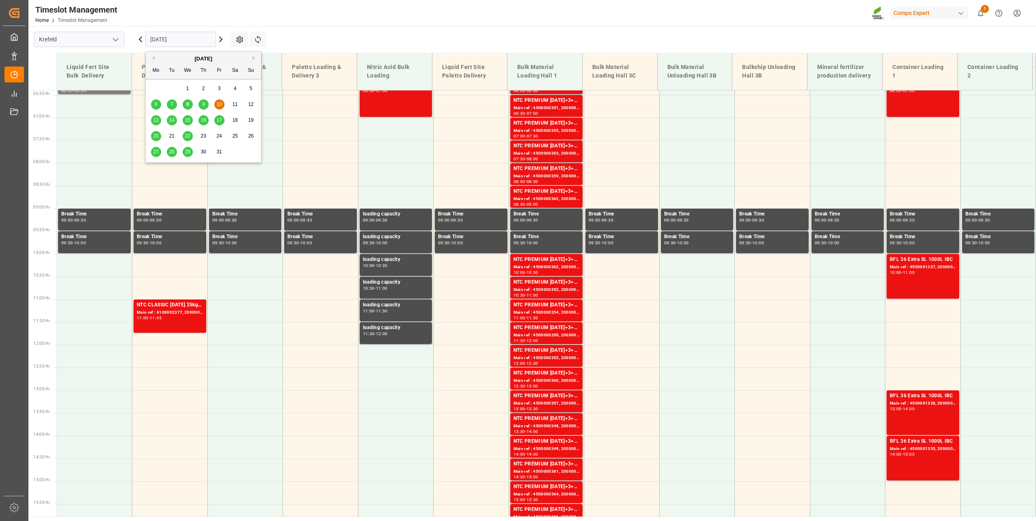
click at [156, 119] on span "13" at bounding box center [155, 120] width 5 height 6
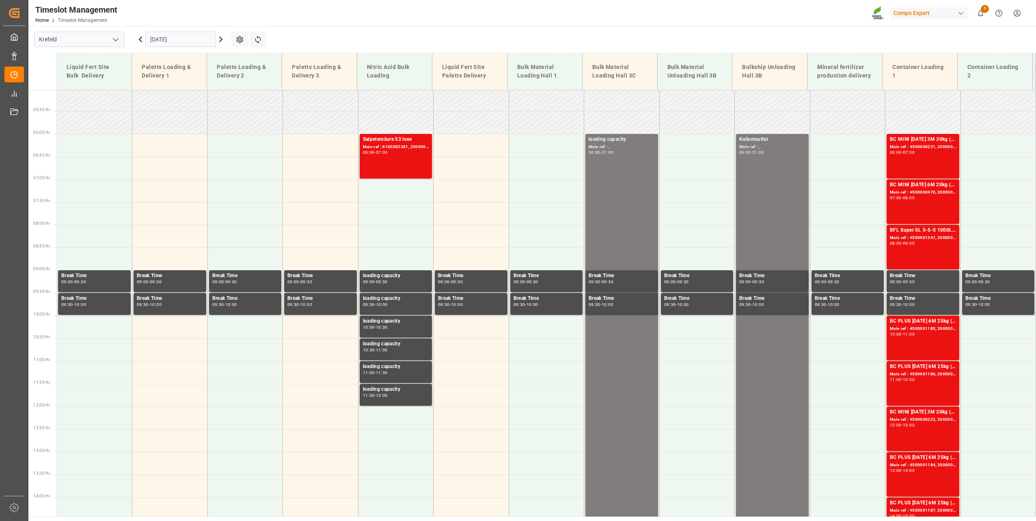
scroll to position [209, 0]
